Goal: Find specific page/section: Find specific page/section

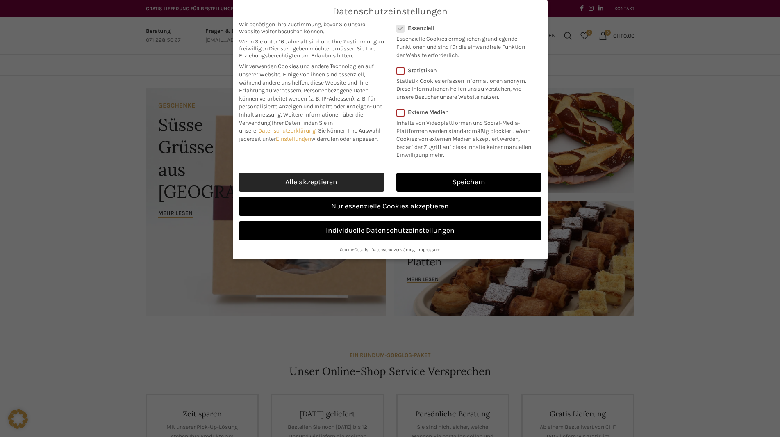
click at [279, 181] on link "Alle akzeptieren" at bounding box center [311, 182] width 145 height 19
checkbox input "true"
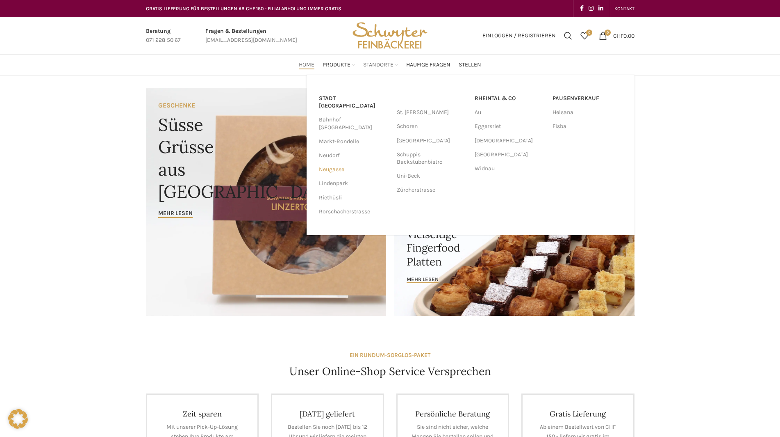
click at [333, 162] on link "Neugasse" at bounding box center [354, 169] width 70 height 14
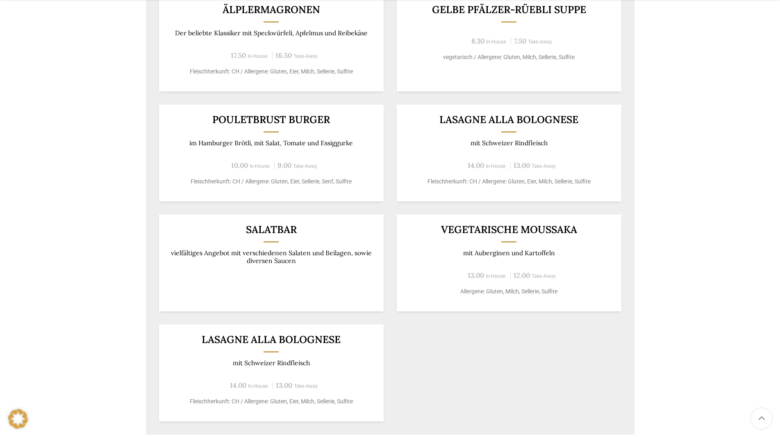
scroll to position [779, 0]
